Goal: Transaction & Acquisition: Book appointment/travel/reservation

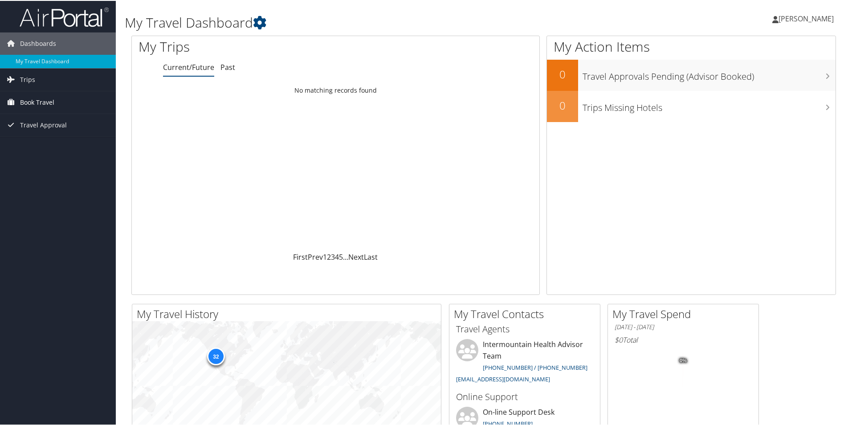
click at [43, 104] on span "Book Travel" at bounding box center [37, 101] width 34 height 22
click at [74, 145] on link "Book/Manage Online Trips" at bounding box center [58, 145] width 116 height 13
